Goal: Find specific page/section: Find specific page/section

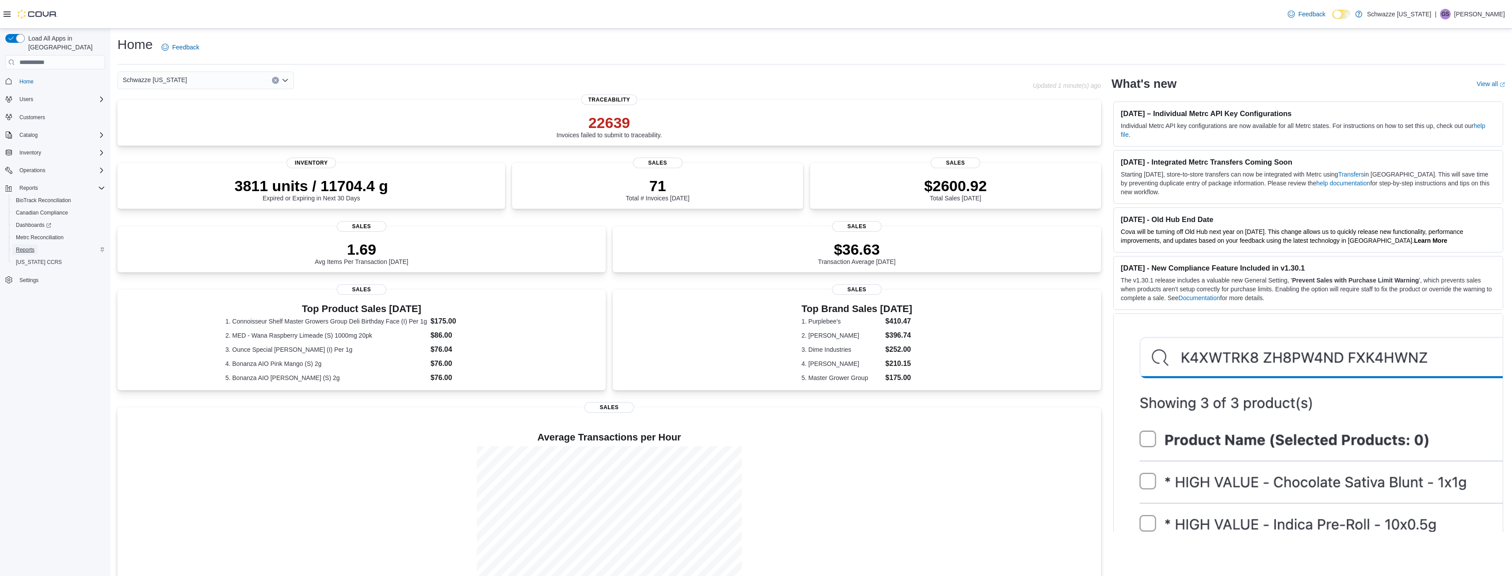
click at [23, 246] on span "Reports" at bounding box center [25, 249] width 19 height 7
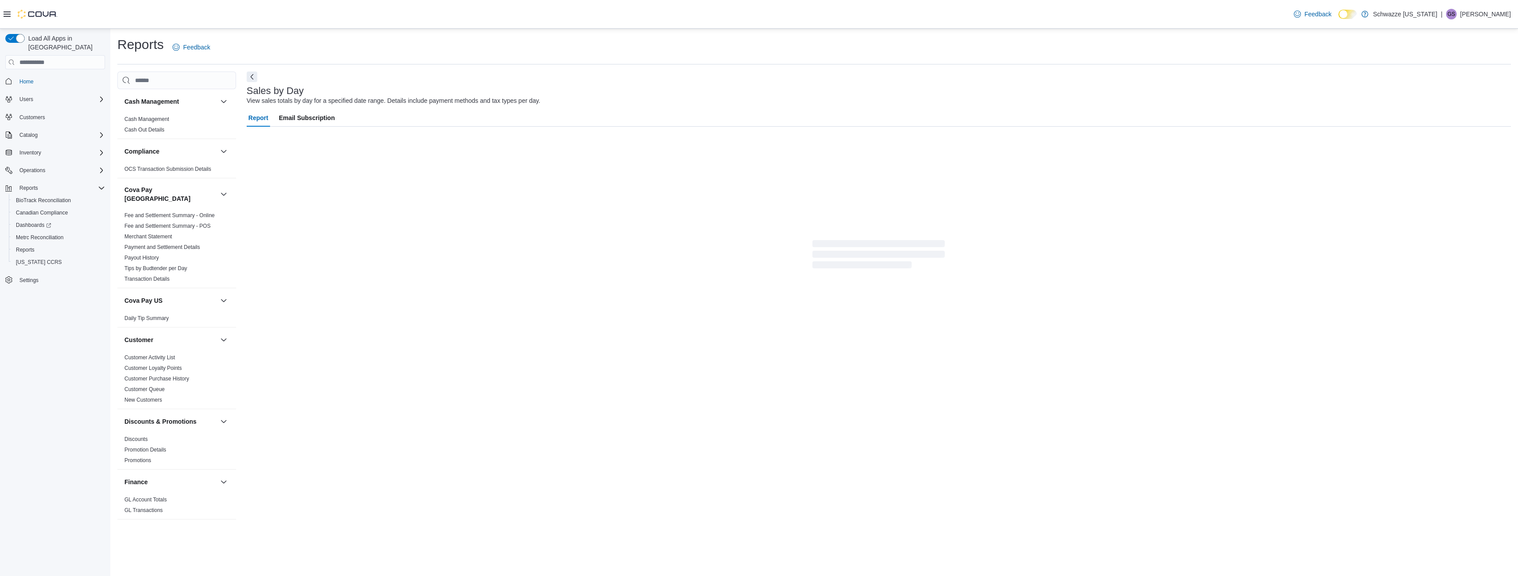
click at [1482, 13] on p "Gulzar Sayall" at bounding box center [1485, 14] width 51 height 11
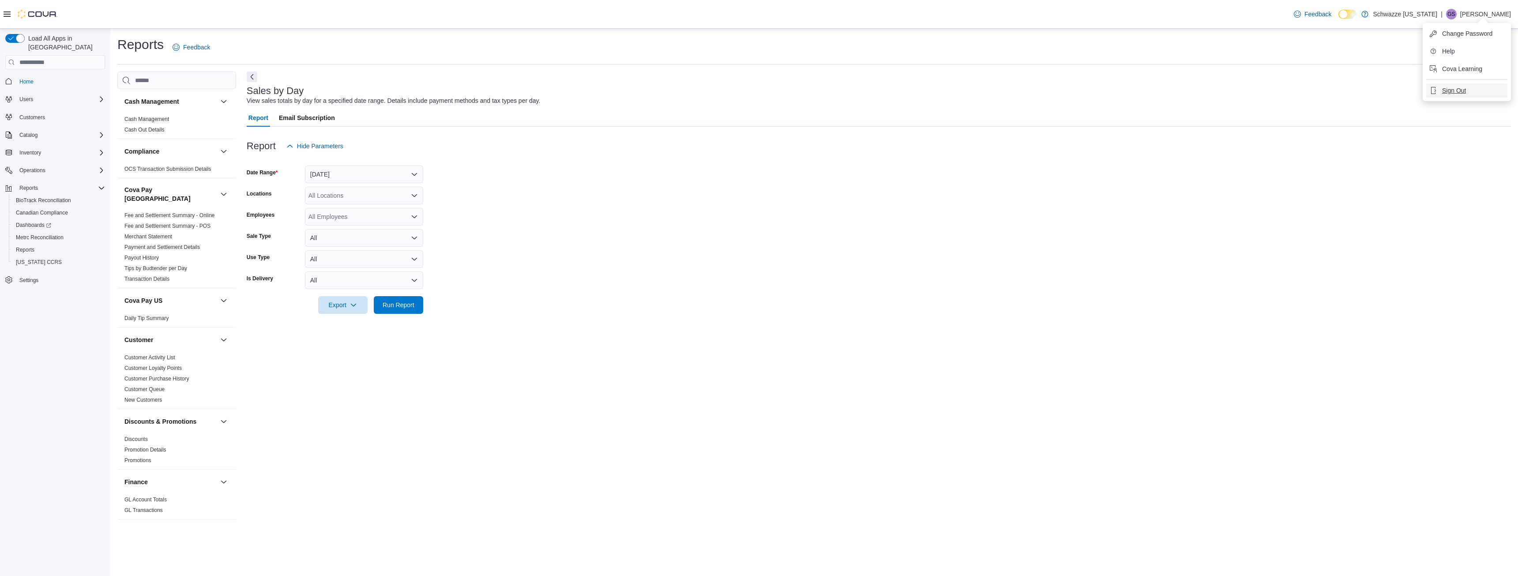
click at [1452, 88] on span "Sign Out" at bounding box center [1454, 90] width 24 height 9
